Goal: Information Seeking & Learning: Learn about a topic

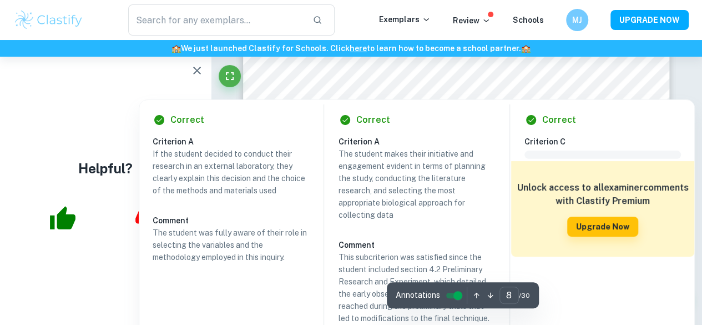
scroll to position [4240, 0]
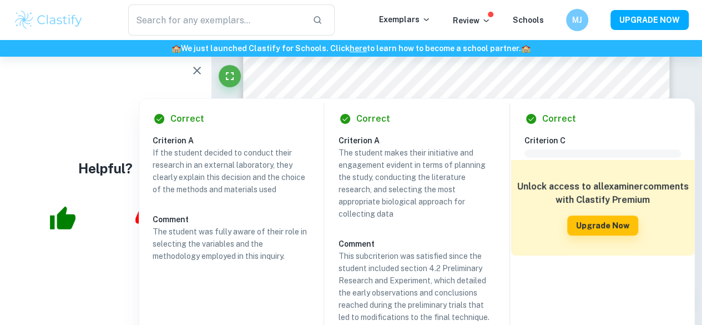
drag, startPoint x: 281, startPoint y: 187, endPoint x: 224, endPoint y: 162, distance: 61.9
drag, startPoint x: 224, startPoint y: 162, endPoint x: 194, endPoint y: 178, distance: 33.8
click at [194, 178] on p "If the student decided to conduct their research in an external laboratory, the…" at bounding box center [231, 170] width 156 height 49
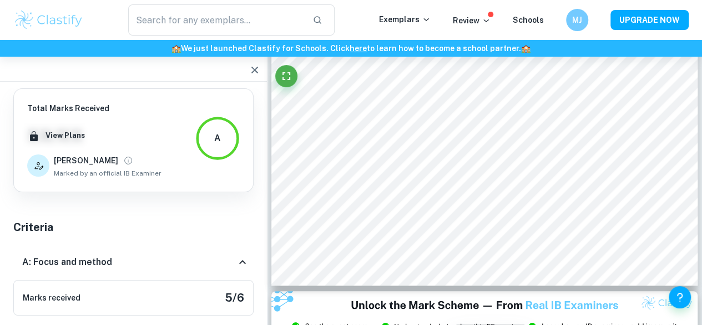
scroll to position [2737, 0]
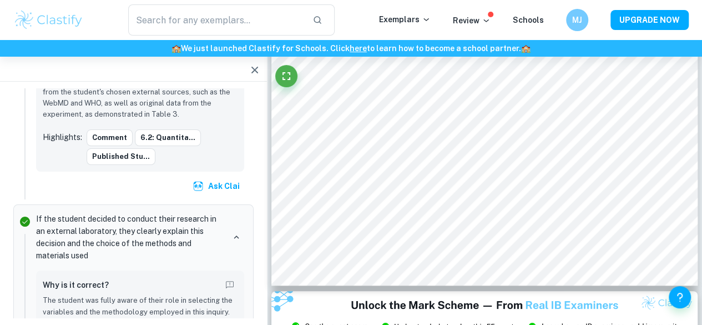
drag, startPoint x: 99, startPoint y: 231, endPoint x: 34, endPoint y: 193, distance: 74.9
drag, startPoint x: 34, startPoint y: 193, endPoint x: 24, endPoint y: 215, distance: 23.8
click at [24, 234] on span at bounding box center [24, 306] width 1 height 144
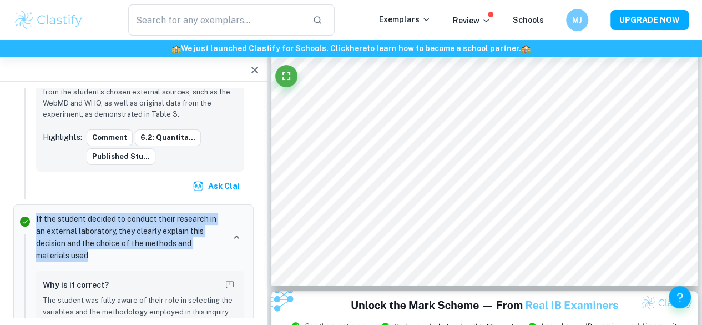
drag, startPoint x: 36, startPoint y: 196, endPoint x: 91, endPoint y: 235, distance: 67.3
click at [91, 235] on p "If the student decided to conduct their research in an external laboratory, the…" at bounding box center [130, 237] width 188 height 49
copy p "If the student decided to conduct their research in an external laboratory, the…"
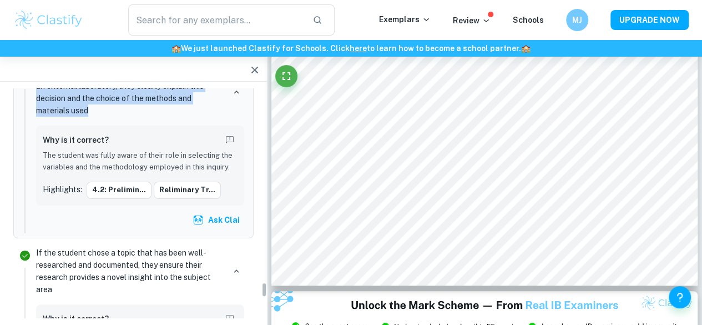
scroll to position [2915, 0]
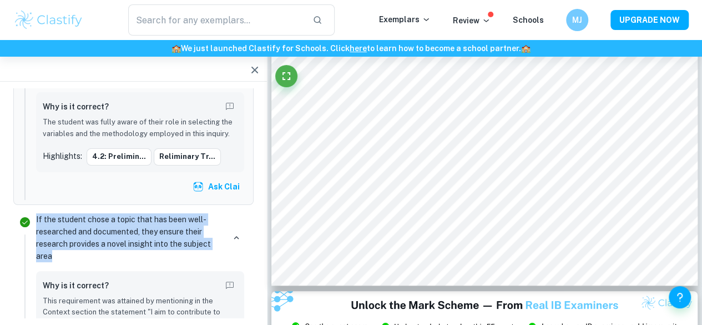
drag, startPoint x: 37, startPoint y: 194, endPoint x: 60, endPoint y: 229, distance: 42.0
click at [60, 229] on p "If the student chose a topic that has been well-researched and documented, they…" at bounding box center [130, 237] width 188 height 49
copy p "If the student chose a topic that has been well-researched and documented, they…"
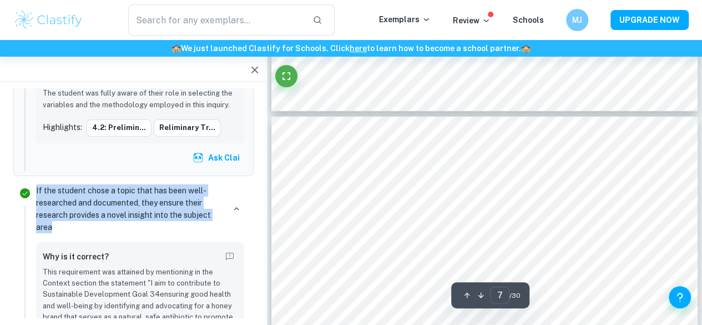
scroll to position [3702, 0]
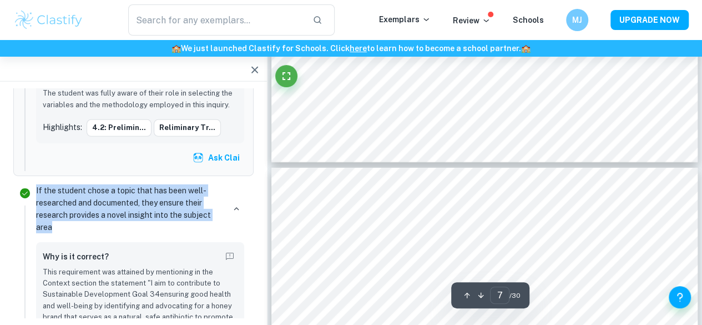
type input "8"
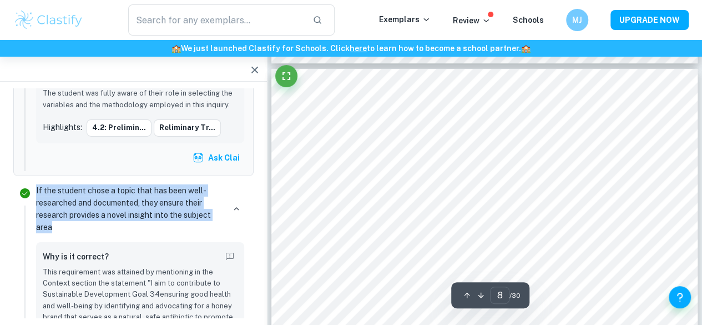
scroll to position [3896, 0]
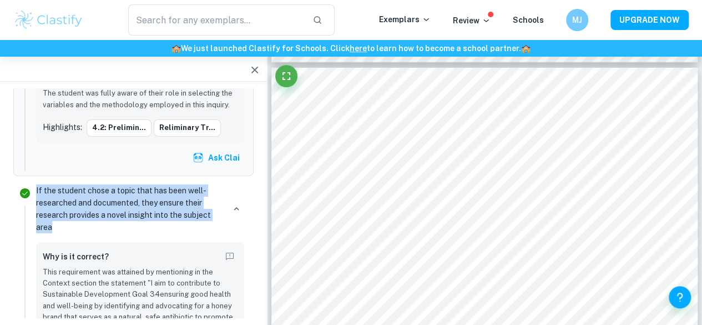
click at [256, 71] on icon "button" at bounding box center [254, 70] width 7 height 7
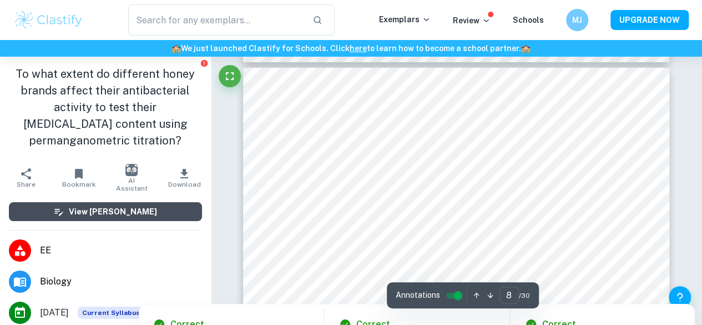
click at [151, 208] on button "View [PERSON_NAME]" at bounding box center [105, 211] width 193 height 19
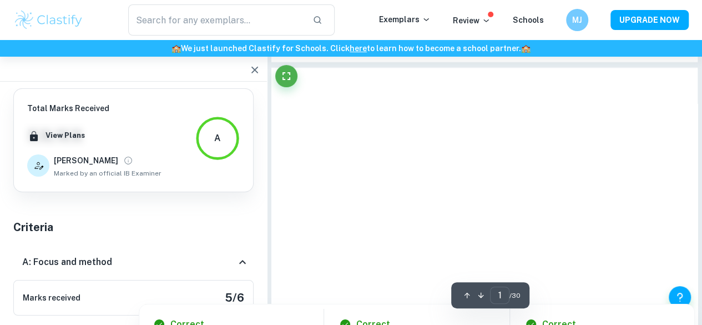
type input "8"
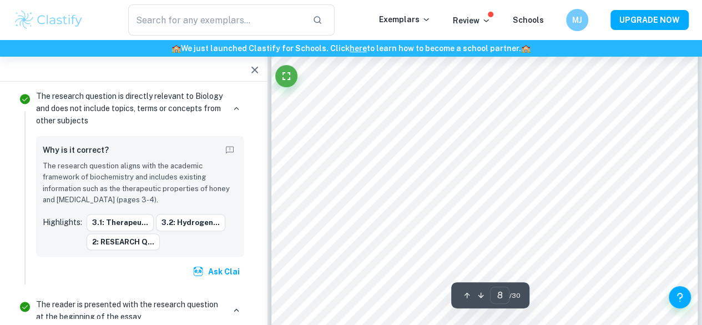
scroll to position [3915, 0]
